Goal: Information Seeking & Learning: Learn about a topic

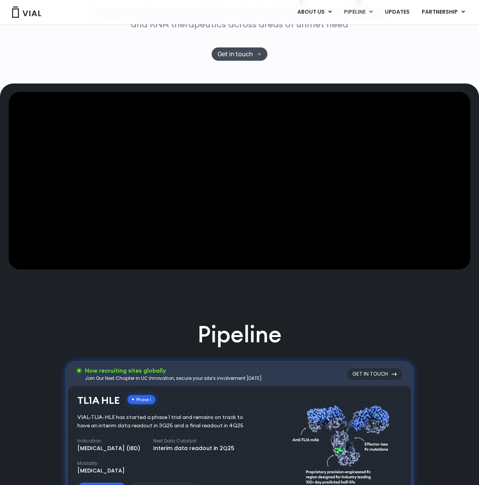
scroll to position [266, 0]
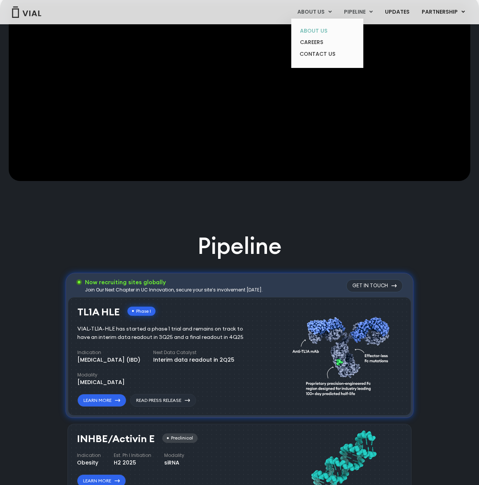
click at [323, 27] on link "ABOUT US" at bounding box center [327, 31] width 66 height 12
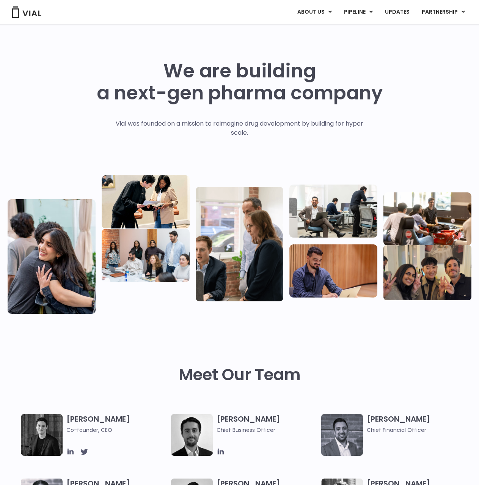
scroll to position [88, 0]
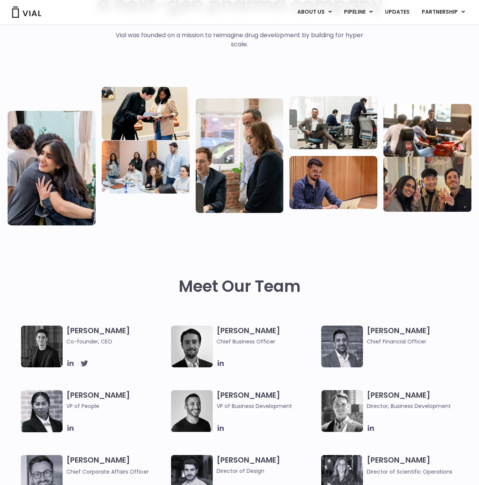
click at [56, 341] on img at bounding box center [42, 347] width 42 height 42
click at [87, 330] on h3 "Simon Burns Co-founder, CEO" at bounding box center [116, 336] width 101 height 20
click at [29, 355] on img at bounding box center [42, 347] width 42 height 42
click at [71, 363] on icon at bounding box center [71, 363] width 6 height 6
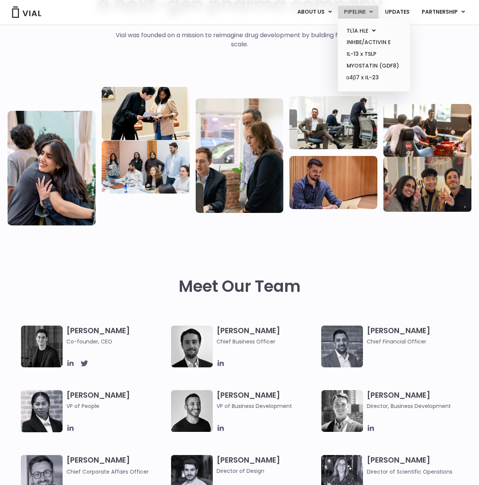
click at [367, 15] on link "PIPELINE" at bounding box center [358, 12] width 41 height 13
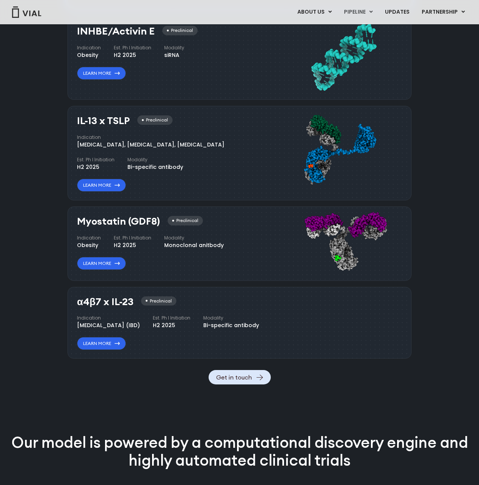
scroll to position [496, 0]
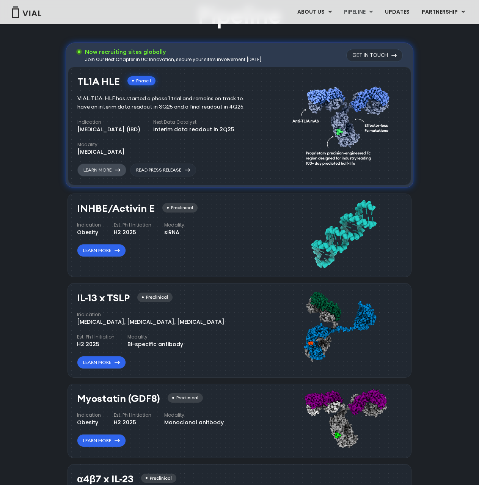
click at [99, 168] on link "Learn More" at bounding box center [101, 170] width 49 height 13
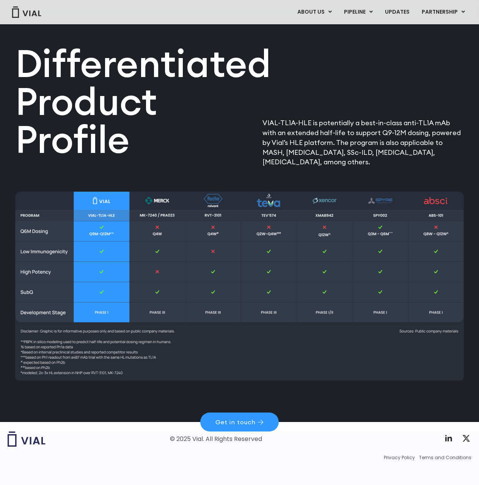
scroll to position [804, 0]
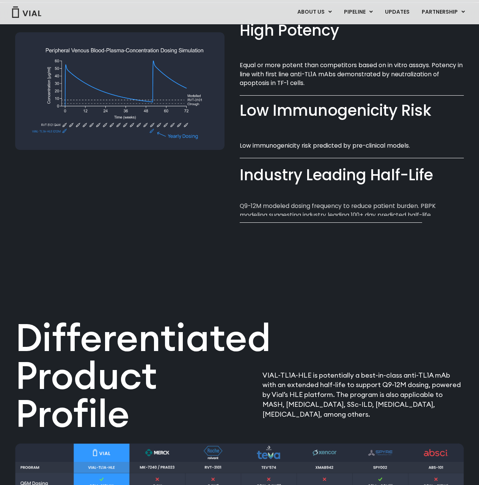
scroll to position [361, 0]
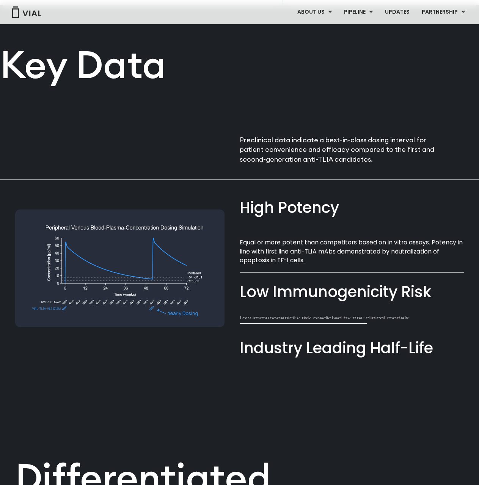
click at [226, 281] on div at bounding box center [127, 273] width 225 height 186
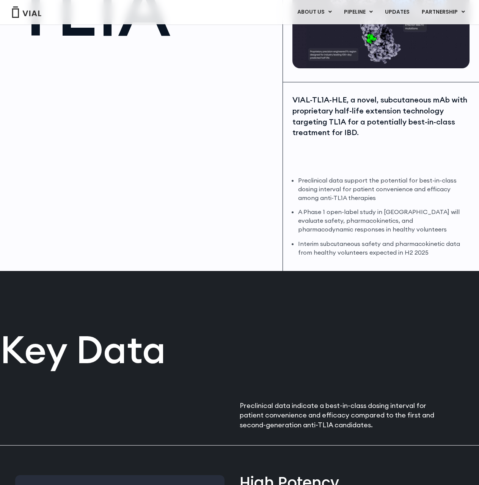
scroll to position [0, 0]
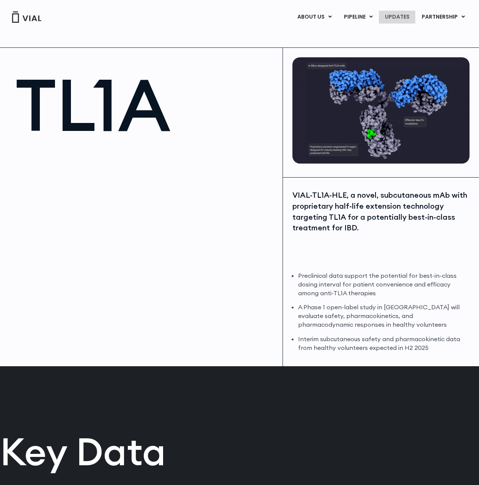
click at [412, 19] on link "UPDATES" at bounding box center [397, 17] width 36 height 13
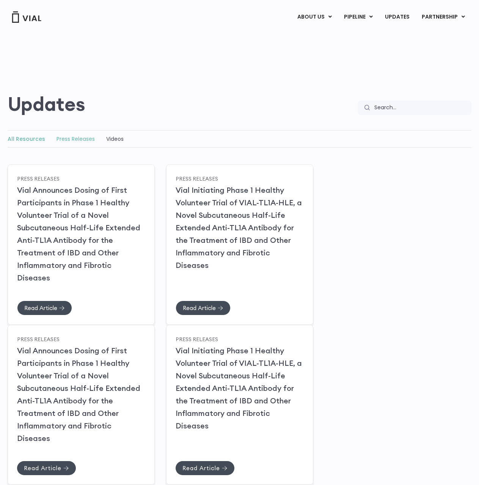
click at [81, 139] on link "Press Releases" at bounding box center [76, 139] width 38 height 8
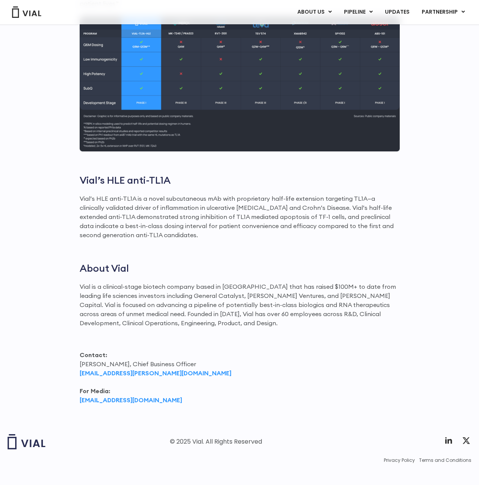
scroll to position [368, 0]
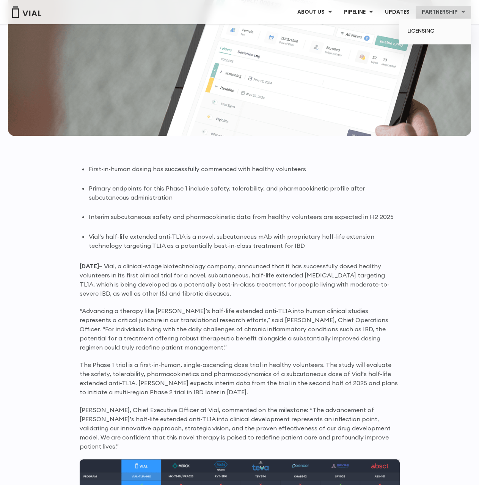
click at [450, 8] on link "PARTNERSHIP" at bounding box center [443, 12] width 55 height 13
click at [427, 35] on link "LICENSING" at bounding box center [435, 31] width 66 height 12
